Goal: Task Accomplishment & Management: Manage account settings

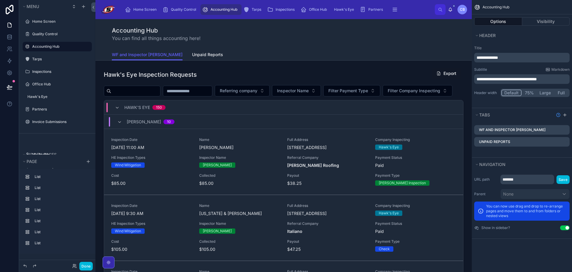
click at [192, 55] on span "Unpaid Reports" at bounding box center [207, 55] width 31 height 6
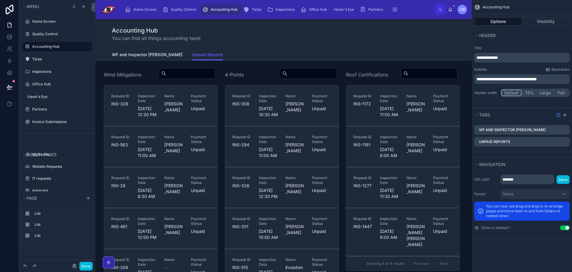
click at [131, 54] on span "WF and Inspector [PERSON_NAME]" at bounding box center [147, 55] width 71 height 6
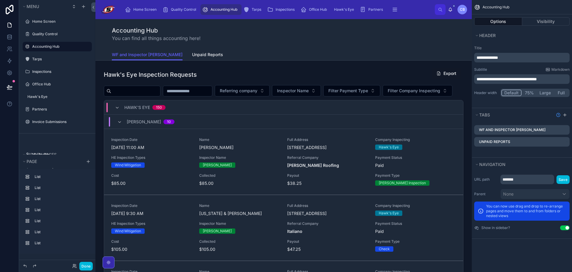
click at [192, 55] on span "Unpaid Reports" at bounding box center [207, 55] width 31 height 6
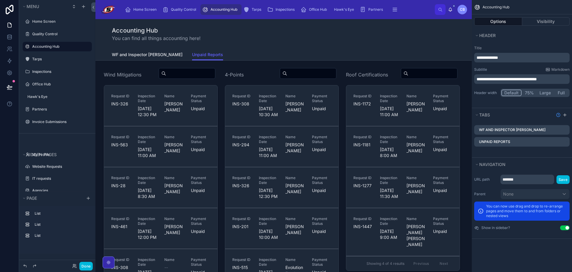
click at [124, 49] on link "WF and Inspector [PERSON_NAME]" at bounding box center [147, 55] width 71 height 12
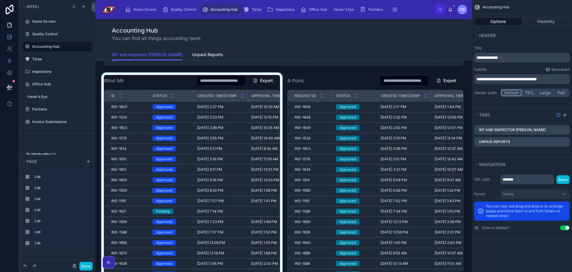
scroll to position [388, 0]
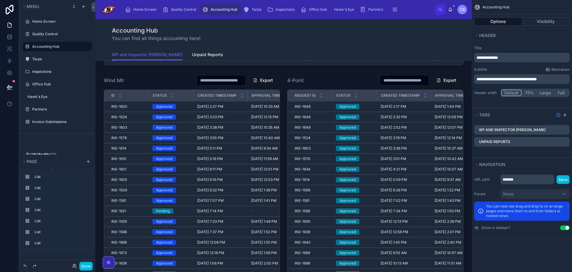
click at [282, 86] on div "Hawk's Eye Inspection Requests Export Referring company Inspector Name Filter P…" at bounding box center [283, 269] width 376 height 1193
click at [216, 55] on div "WF and Inspector Data Unpaid Reports" at bounding box center [283, 54] width 343 height 11
click at [564, 114] on icon "scrollable content" at bounding box center [564, 114] width 5 height 5
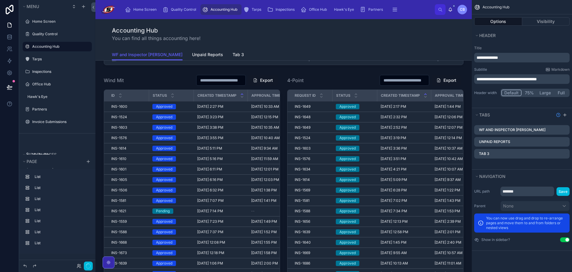
click at [0, 0] on icon "scrollable content" at bounding box center [0, 0] width 0 height 0
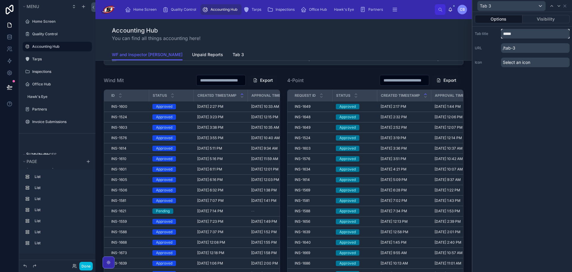
click at [512, 35] on input "*****" at bounding box center [535, 34] width 69 height 10
click at [534, 34] on input "**********" at bounding box center [535, 34] width 69 height 10
click at [532, 35] on input "**********" at bounding box center [535, 34] width 69 height 10
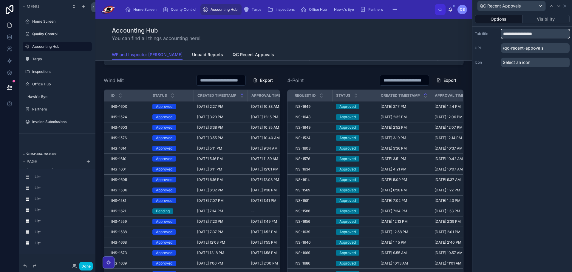
type input "**********"
click at [539, 41] on div "**********" at bounding box center [522, 48] width 100 height 43
click at [563, 6] on icon at bounding box center [564, 6] width 5 height 5
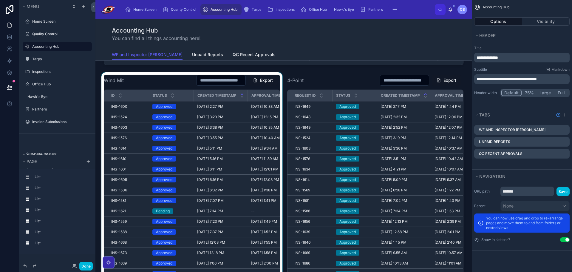
click at [165, 93] on div at bounding box center [191, 185] width 183 height 226
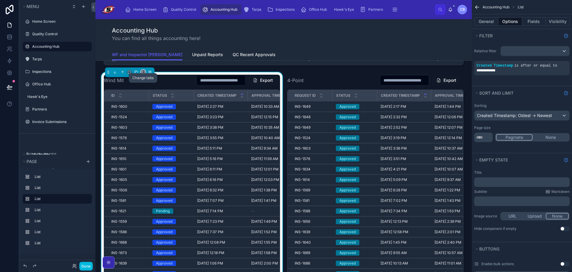
click at [143, 74] on icon at bounding box center [143, 72] width 4 height 4
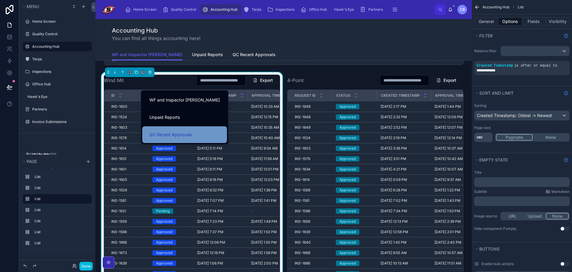
click at [164, 136] on span "QC Recent Approvals" at bounding box center [170, 134] width 42 height 7
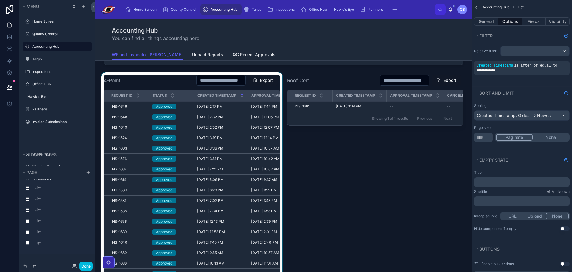
click at [142, 96] on div at bounding box center [191, 185] width 183 height 226
click at [142, 73] on icon at bounding box center [143, 72] width 2 height 2
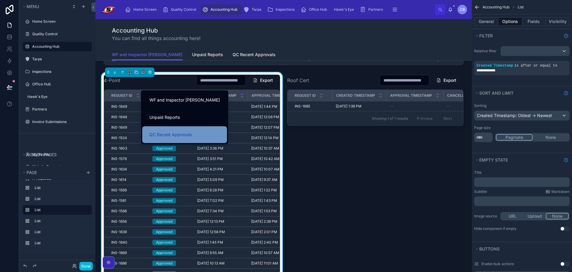
click at [156, 132] on span "QC Recent Approvals" at bounding box center [170, 134] width 42 height 7
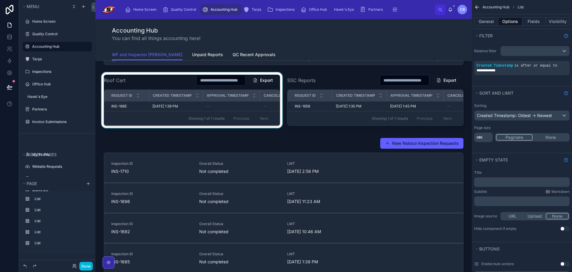
click at [137, 94] on div at bounding box center [191, 101] width 183 height 58
click at [140, 77] on div at bounding box center [129, 72] width 49 height 10
click at [142, 74] on icon at bounding box center [143, 72] width 4 height 4
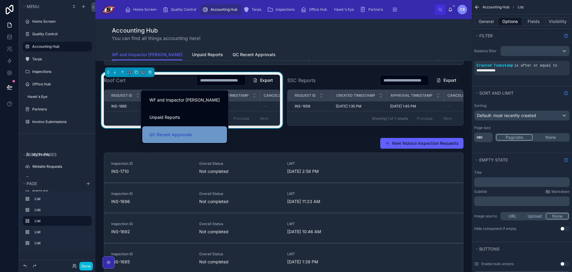
click at [154, 129] on div "QC Recent Approvals" at bounding box center [184, 134] width 85 height 17
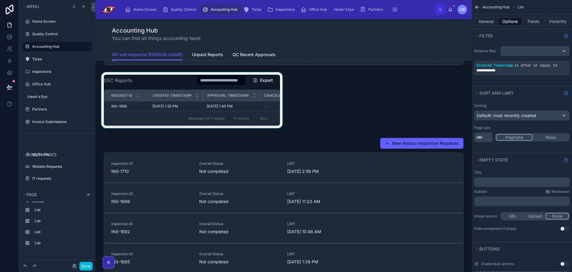
click at [140, 95] on div at bounding box center [191, 101] width 183 height 58
click at [142, 74] on icon at bounding box center [143, 72] width 4 height 4
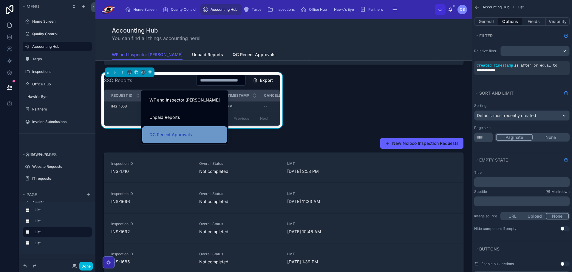
click at [154, 135] on span "QC Recent Approvals" at bounding box center [170, 134] width 42 height 7
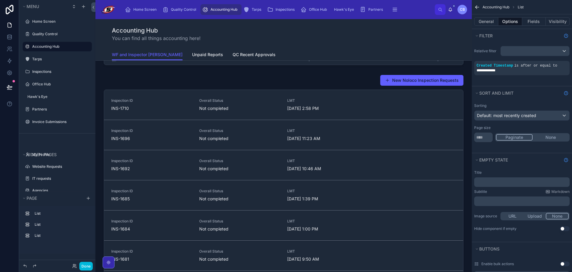
click at [192, 55] on span "Unpaid Reports" at bounding box center [207, 55] width 31 height 6
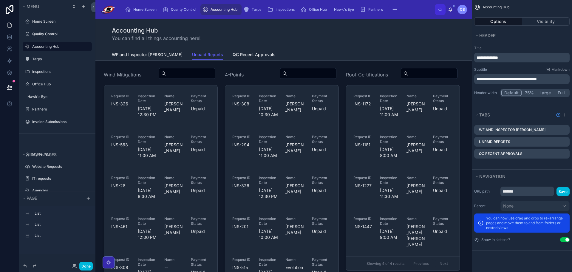
click at [233, 52] on span "QC Recent Approvals" at bounding box center [254, 55] width 43 height 6
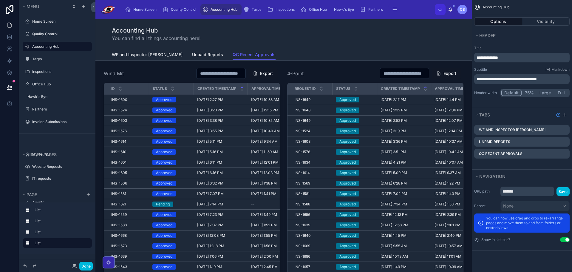
click at [135, 55] on span "WF and Inspector [PERSON_NAME]" at bounding box center [147, 55] width 71 height 6
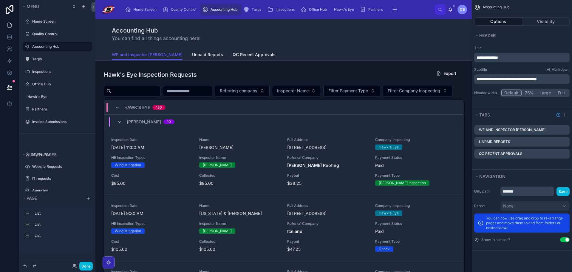
click at [233, 49] on link "QC Recent Approvals" at bounding box center [254, 55] width 43 height 12
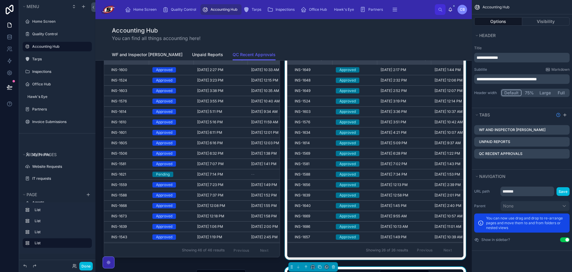
scroll to position [96, 0]
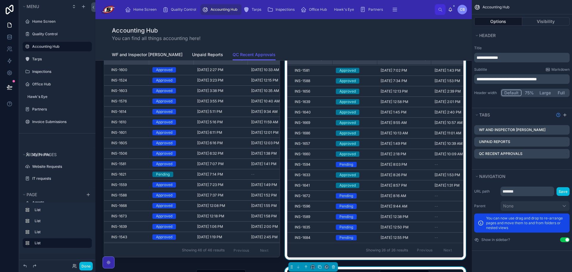
drag, startPoint x: 363, startPoint y: 254, endPoint x: 367, endPoint y: 254, distance: 3.3
click at [367, 254] on div at bounding box center [375, 148] width 183 height 226
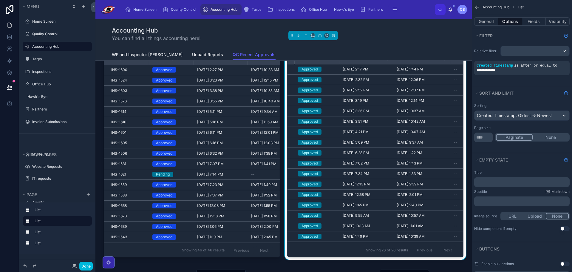
scroll to position [0, 38]
click at [393, 152] on td "[DATE] 1:22 PM [DATE] 1:22 PM" at bounding box center [421, 153] width 57 height 10
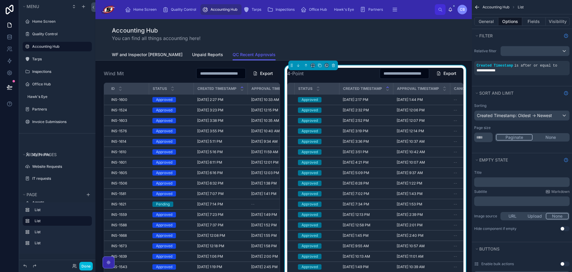
click at [412, 47] on div "Accounting Hub You can find all things accounting here!" at bounding box center [283, 34] width 343 height 30
click at [89, 264] on button "Done" at bounding box center [85, 265] width 13 height 9
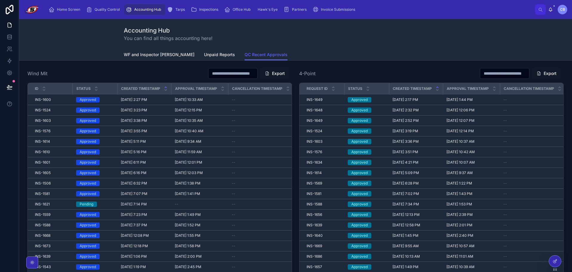
click at [147, 53] on span "WF and Inspector [PERSON_NAME]" at bounding box center [159, 55] width 71 height 6
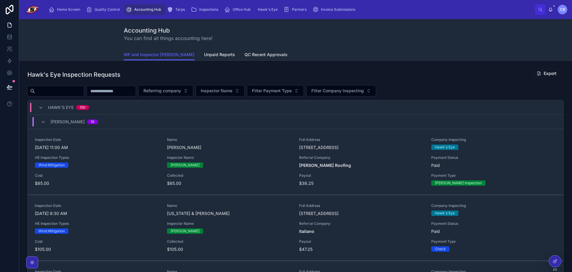
click at [204, 54] on span "Unpaid Reports" at bounding box center [219, 55] width 31 height 6
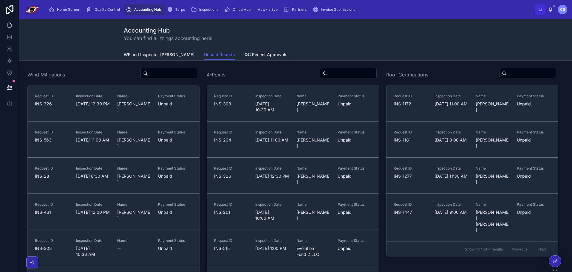
click at [217, 32] on div "Accounting Hub You can find all things accounting here!" at bounding box center [295, 34] width 343 height 16
click at [558, 260] on div at bounding box center [555, 260] width 12 height 11
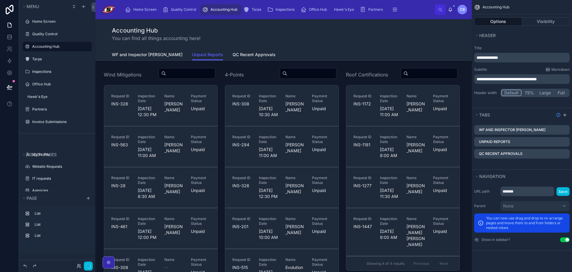
click at [298, 31] on div "Accounting Hub You can find all things accounting here!" at bounding box center [283, 34] width 343 height 16
click at [558, 92] on button "Full" at bounding box center [561, 92] width 16 height 7
click at [80, 267] on button "Done" at bounding box center [85, 265] width 13 height 9
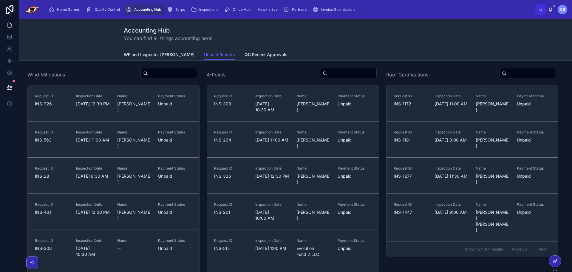
click at [557, 260] on div at bounding box center [555, 260] width 12 height 11
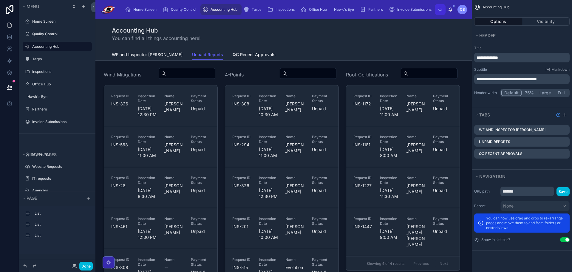
click at [321, 33] on div "Accounting Hub You can find all things accounting here!" at bounding box center [283, 34] width 343 height 16
click at [550, 92] on button "Large" at bounding box center [545, 92] width 17 height 7
click at [559, 92] on button "Full" at bounding box center [560, 92] width 15 height 7
click at [89, 265] on button "Done" at bounding box center [85, 265] width 13 height 9
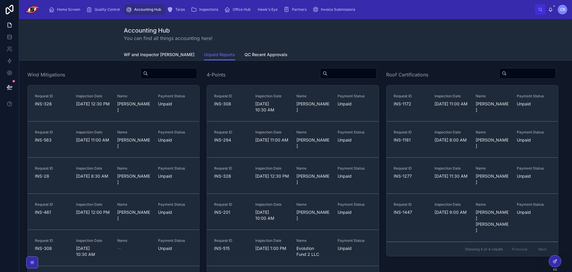
click at [551, 260] on div at bounding box center [555, 261] width 13 height 12
click at [550, 260] on div at bounding box center [555, 260] width 12 height 11
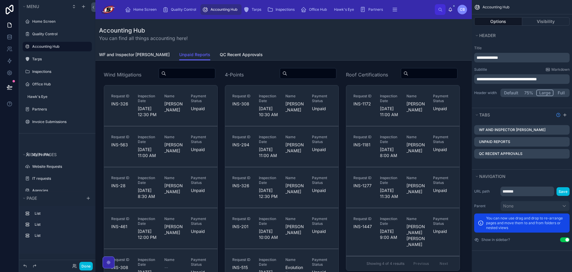
click at [542, 93] on button "Large" at bounding box center [544, 92] width 17 height 7
click at [555, 93] on button "Full" at bounding box center [560, 92] width 15 height 7
click at [541, 94] on button "Large" at bounding box center [544, 92] width 17 height 7
click at [514, 94] on button "Default" at bounding box center [511, 92] width 20 height 7
click at [541, 94] on button "Large" at bounding box center [545, 92] width 17 height 7
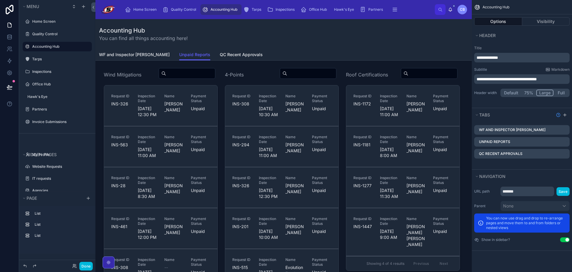
click at [535, 104] on div "**********" at bounding box center [522, 75] width 100 height 66
click at [83, 263] on button "Done" at bounding box center [85, 265] width 13 height 9
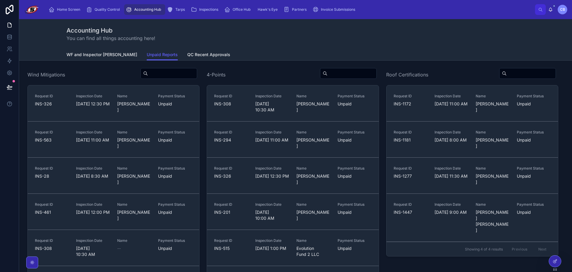
click at [360, 26] on div "Accounting Hub You can find all things accounting here!" at bounding box center [295, 34] width 458 height 16
click at [375, 10] on div "Home Screen Quality Control Accounting Hub Tarps Inspections Office Hub Hawk's …" at bounding box center [289, 9] width 490 height 13
click at [13, 87] on button at bounding box center [9, 87] width 13 height 17
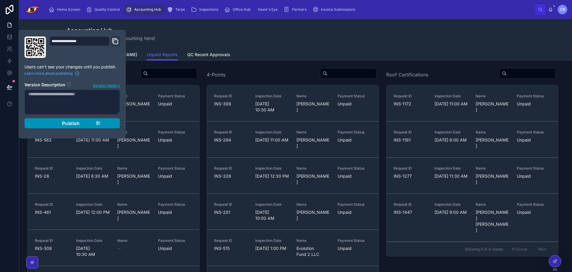
click at [44, 120] on button "Publish" at bounding box center [71, 123] width 95 height 10
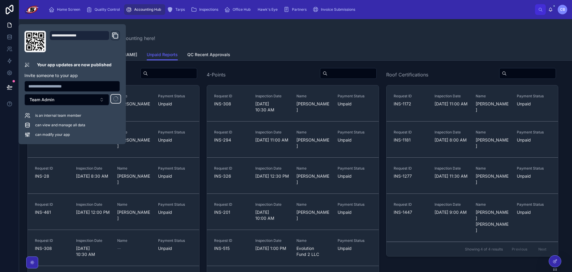
click at [263, 41] on div "Accounting Hub You can find all things accounting here!" at bounding box center [295, 34] width 458 height 16
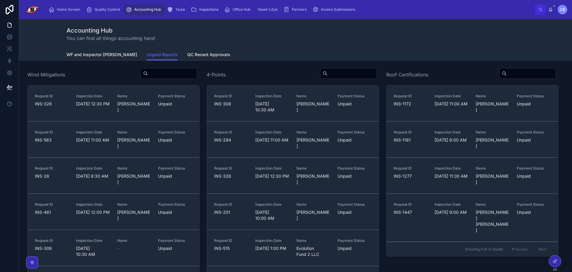
click at [467, 16] on div "Home Screen Quality Control Accounting Hub Tarps Inspections Office Hub Hawk's …" at bounding box center [295, 9] width 553 height 19
click at [54, 10] on icon "scrollable content" at bounding box center [52, 10] width 6 height 6
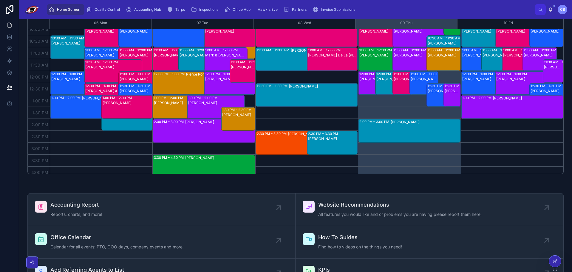
scroll to position [60, 0]
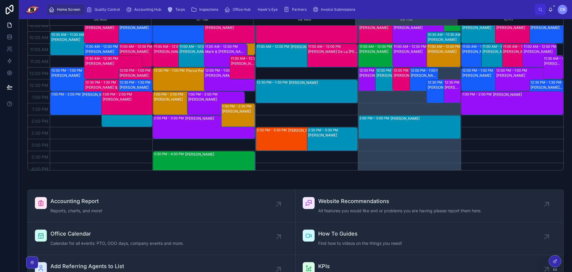
click at [218, 180] on div at bounding box center [295, 179] width 543 height 5
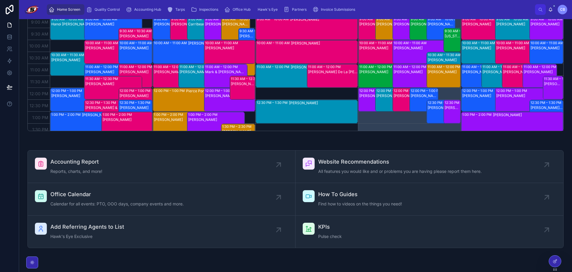
scroll to position [119, 0]
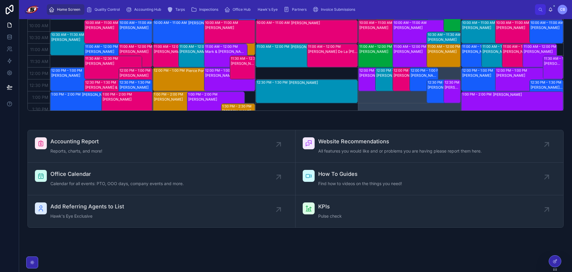
click at [295, 123] on div at bounding box center [295, 120] width 543 height 5
